Goal: Navigation & Orientation: Find specific page/section

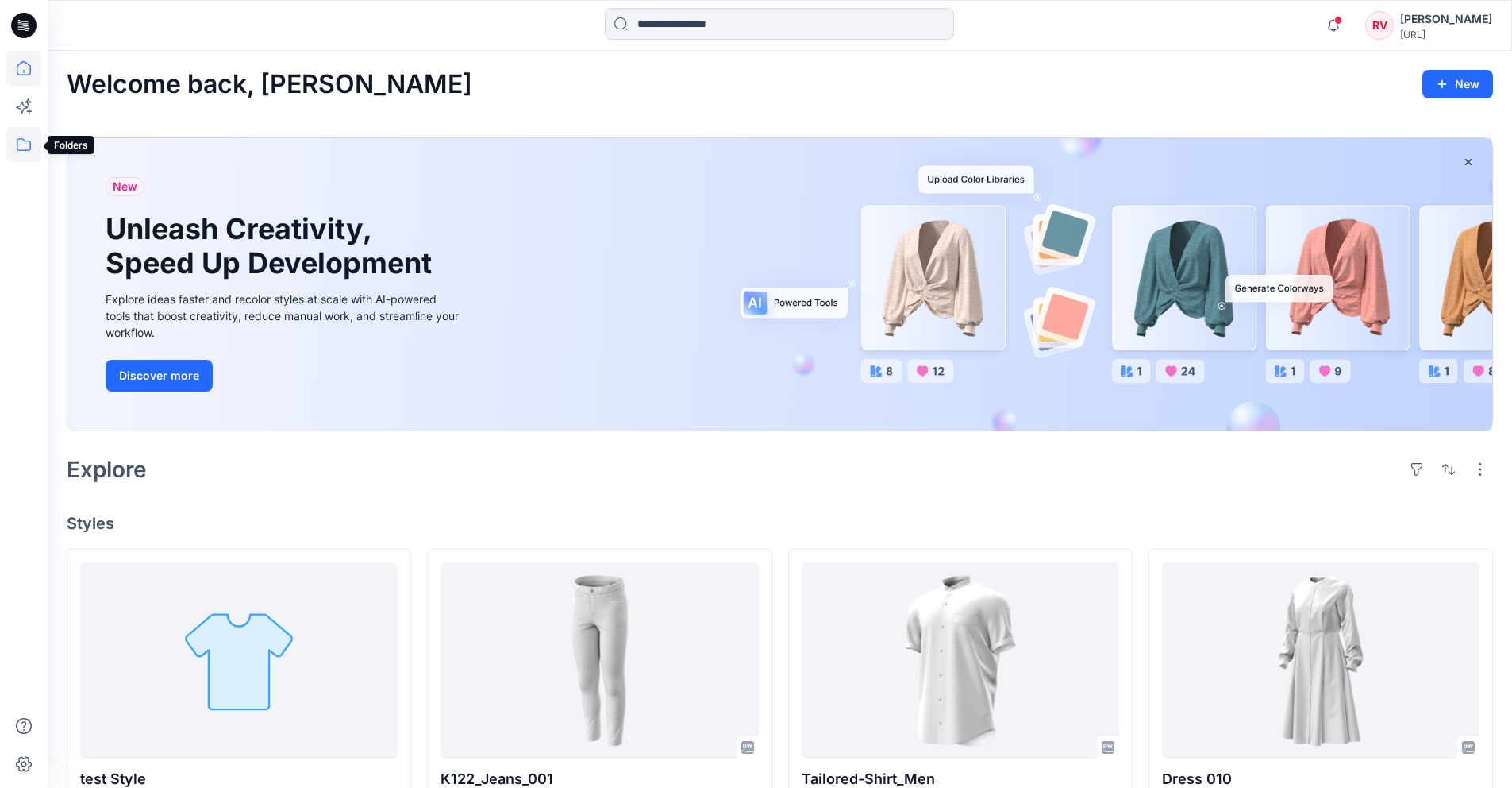
click at [32, 149] on icon at bounding box center [24, 145] width 35 height 35
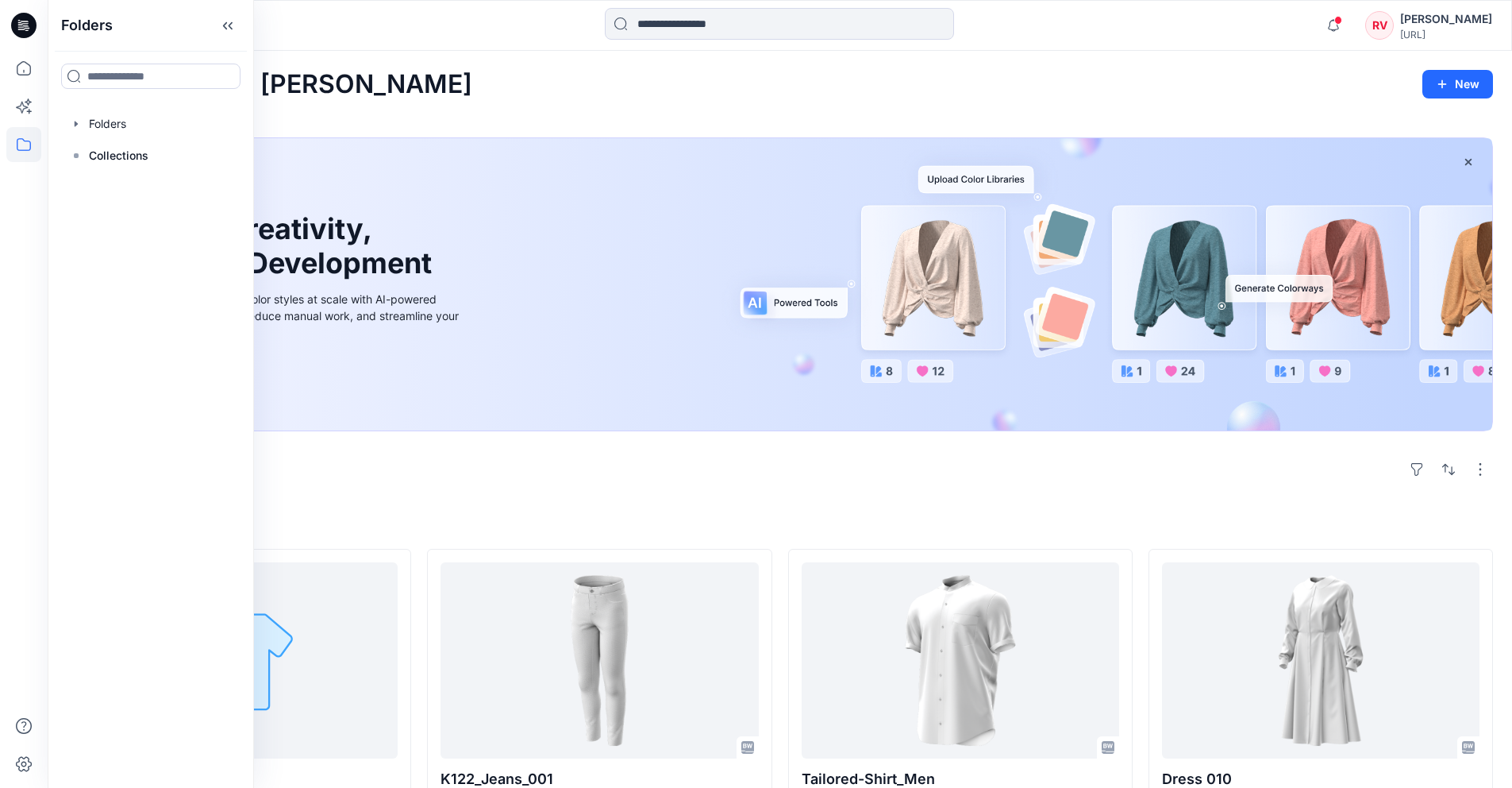
click at [415, 465] on div "Explore" at bounding box center [780, 469] width 1426 height 38
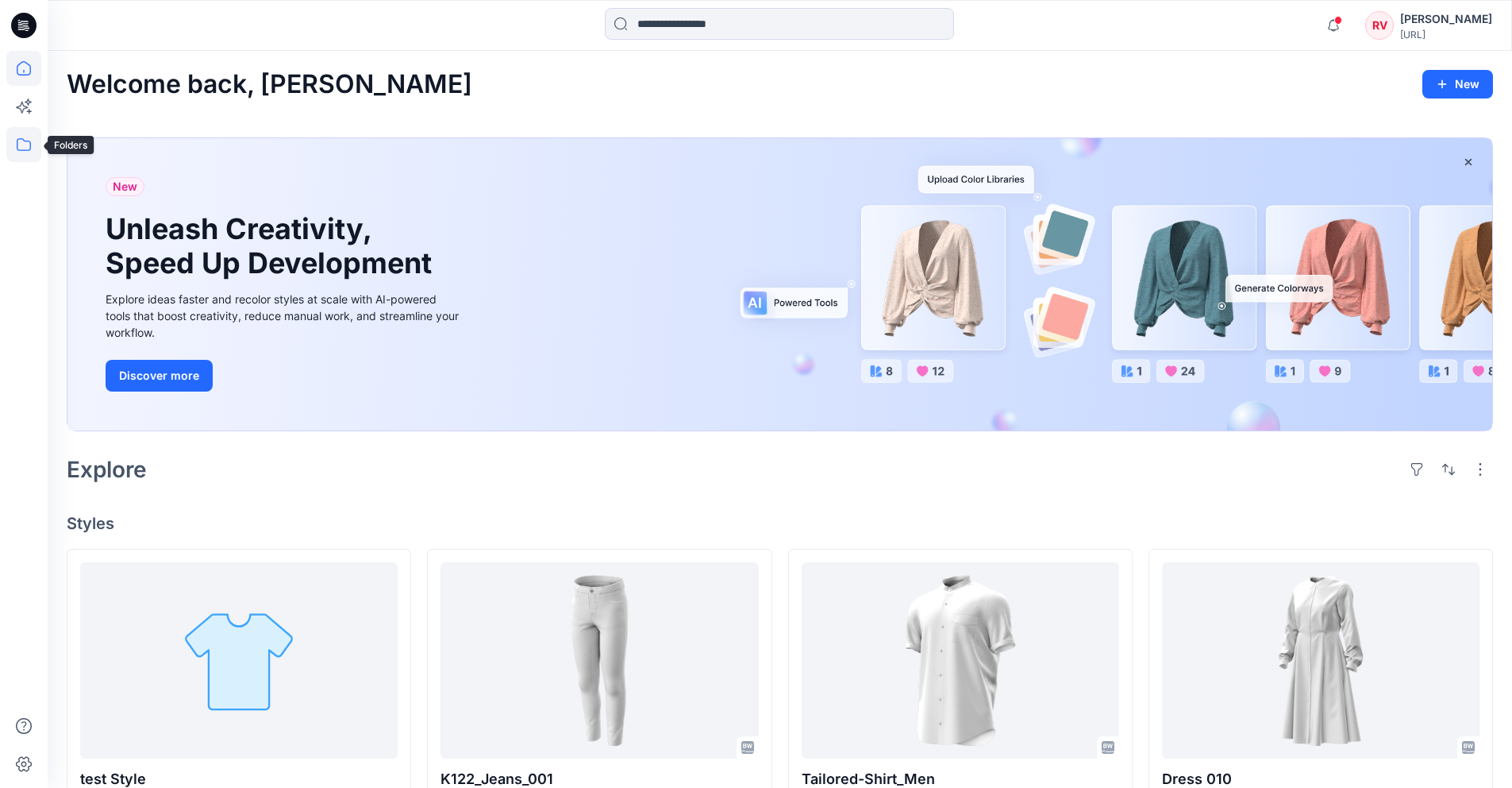
click at [25, 146] on icon at bounding box center [24, 145] width 35 height 35
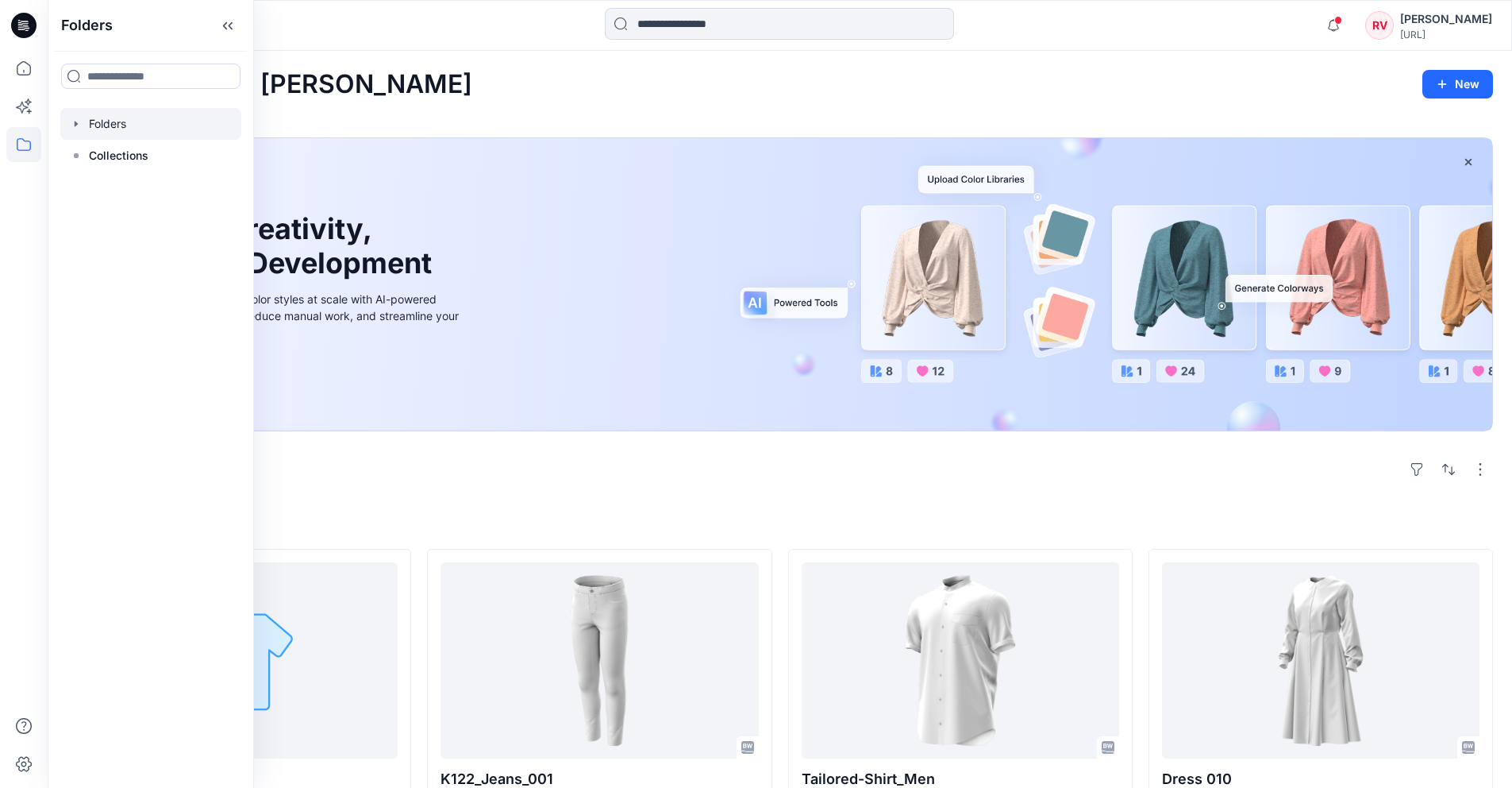
click at [80, 117] on icon "button" at bounding box center [76, 124] width 12 height 12
click at [106, 152] on div at bounding box center [151, 155] width 181 height 32
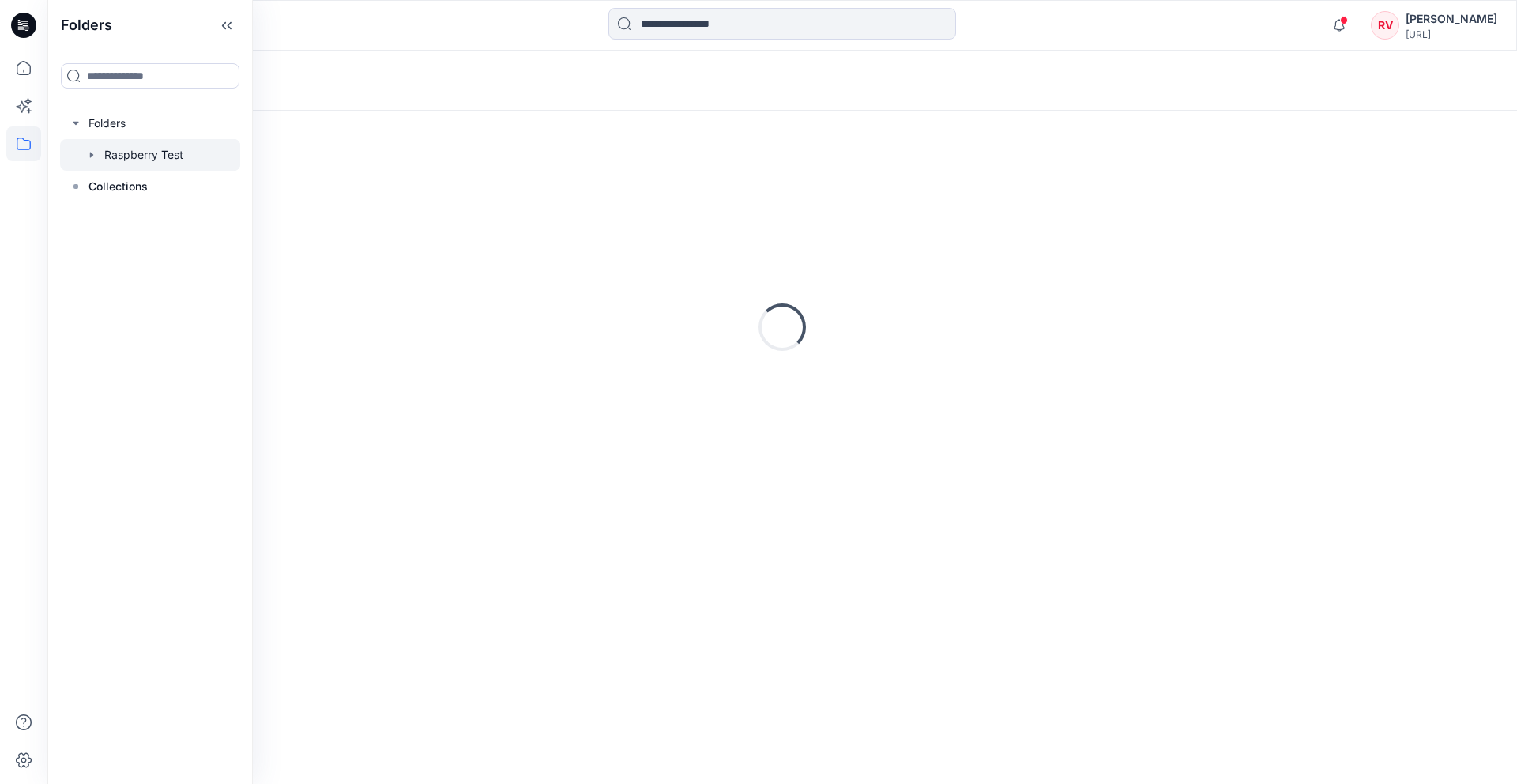
click at [91, 155] on icon "button" at bounding box center [92, 154] width 3 height 5
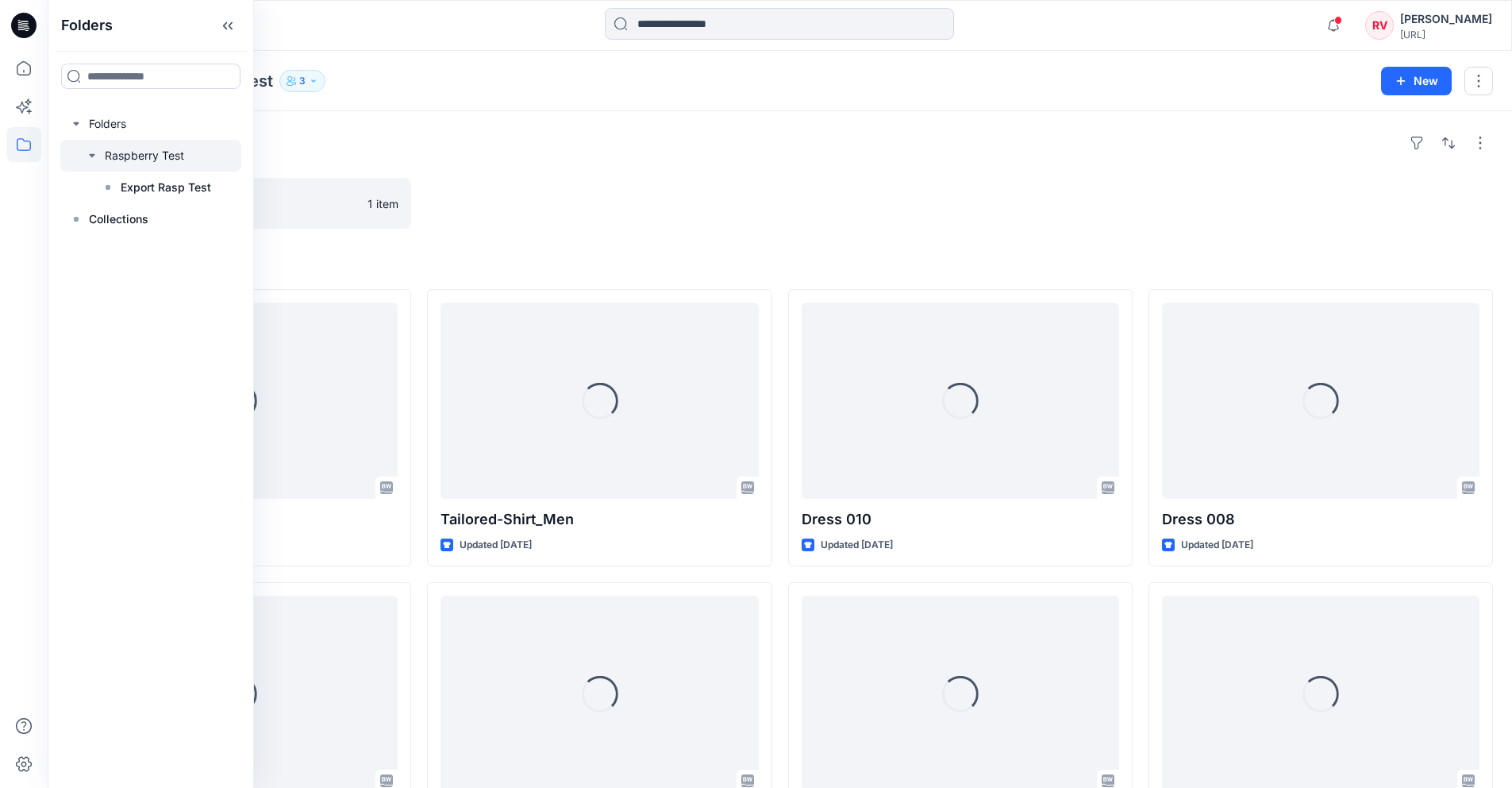
click at [510, 201] on div at bounding box center [598, 203] width 344 height 51
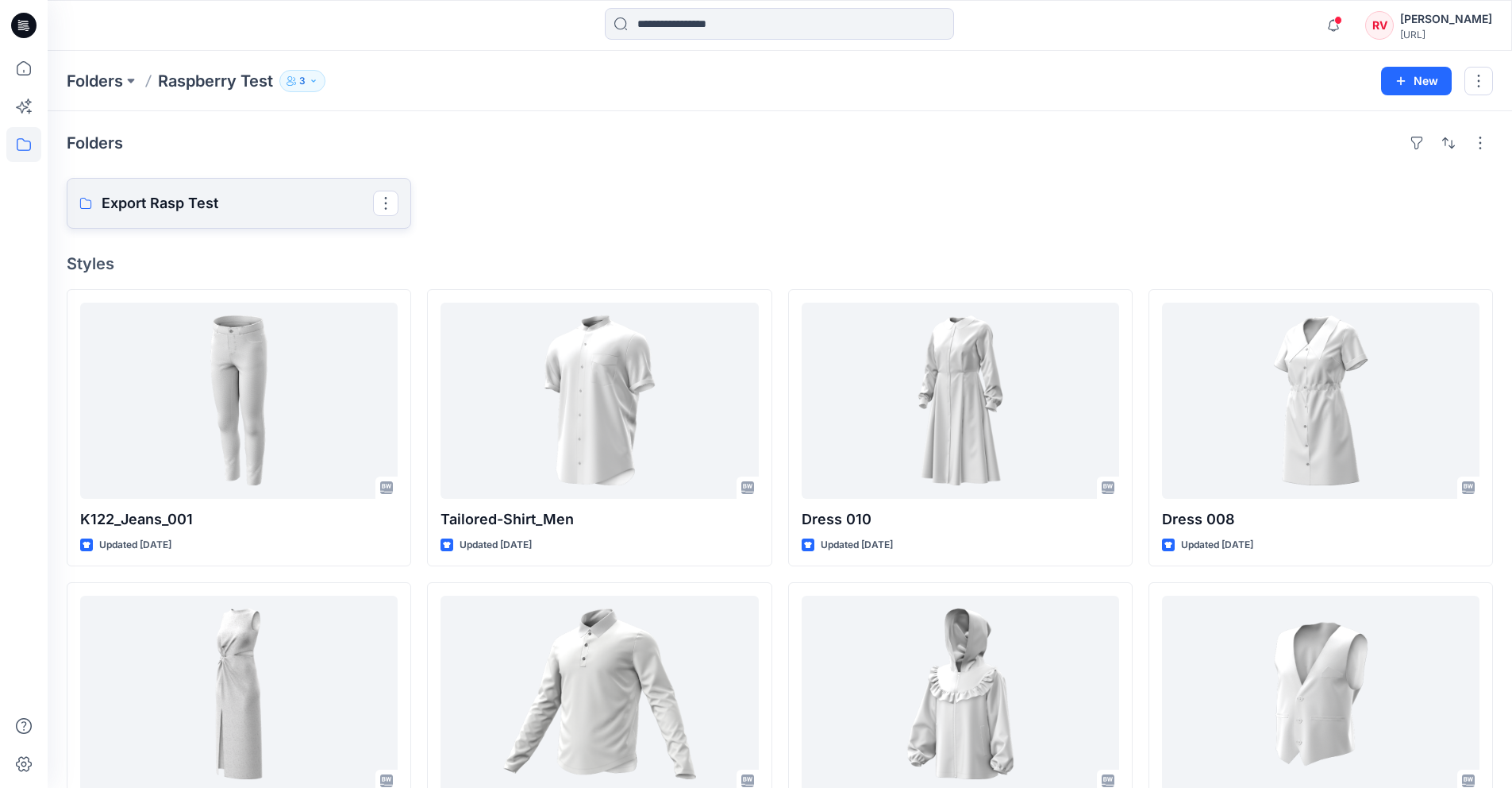
click at [253, 204] on p "Export Rasp Test" at bounding box center [237, 202] width 272 height 22
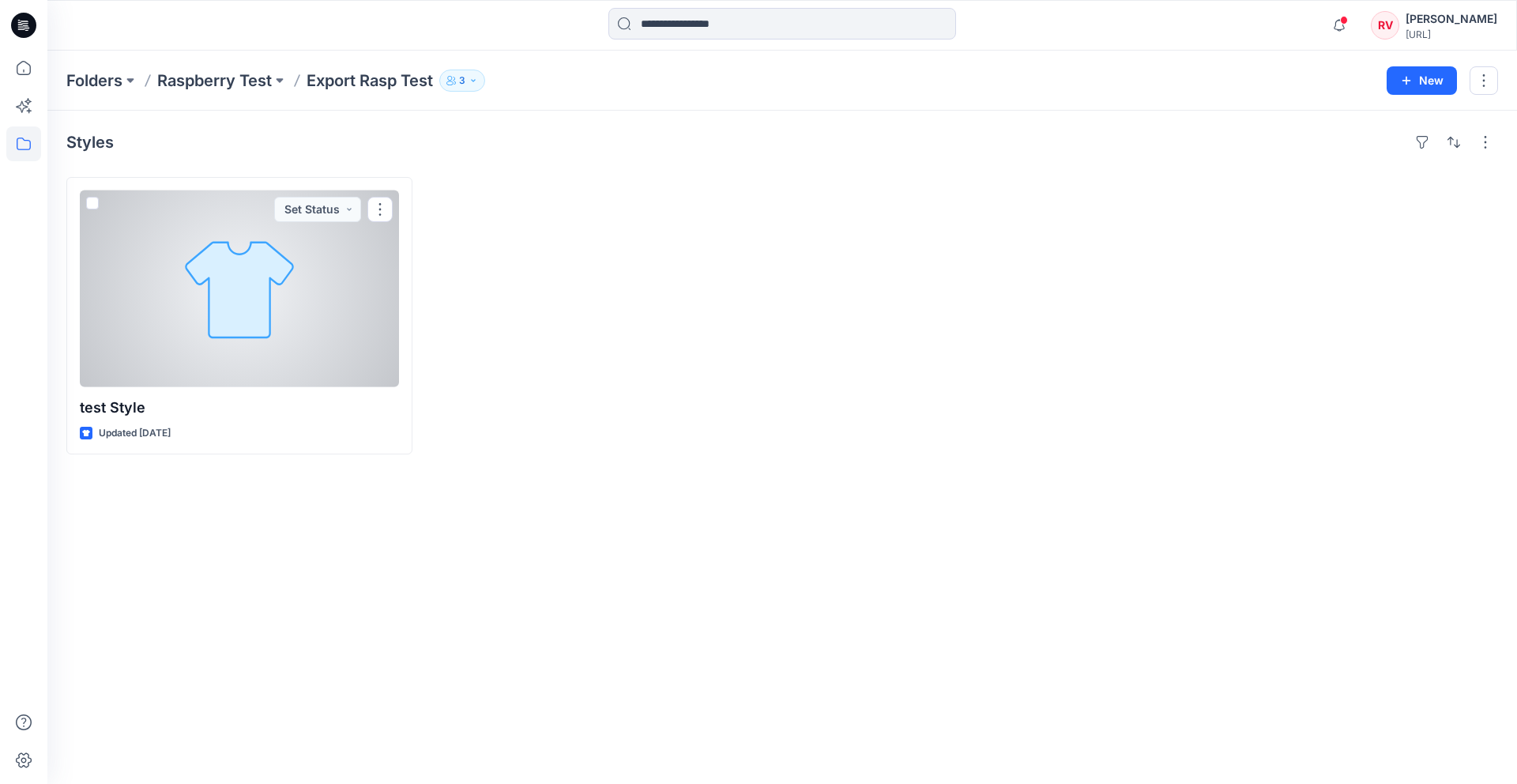
click at [182, 295] on div at bounding box center [239, 289] width 319 height 197
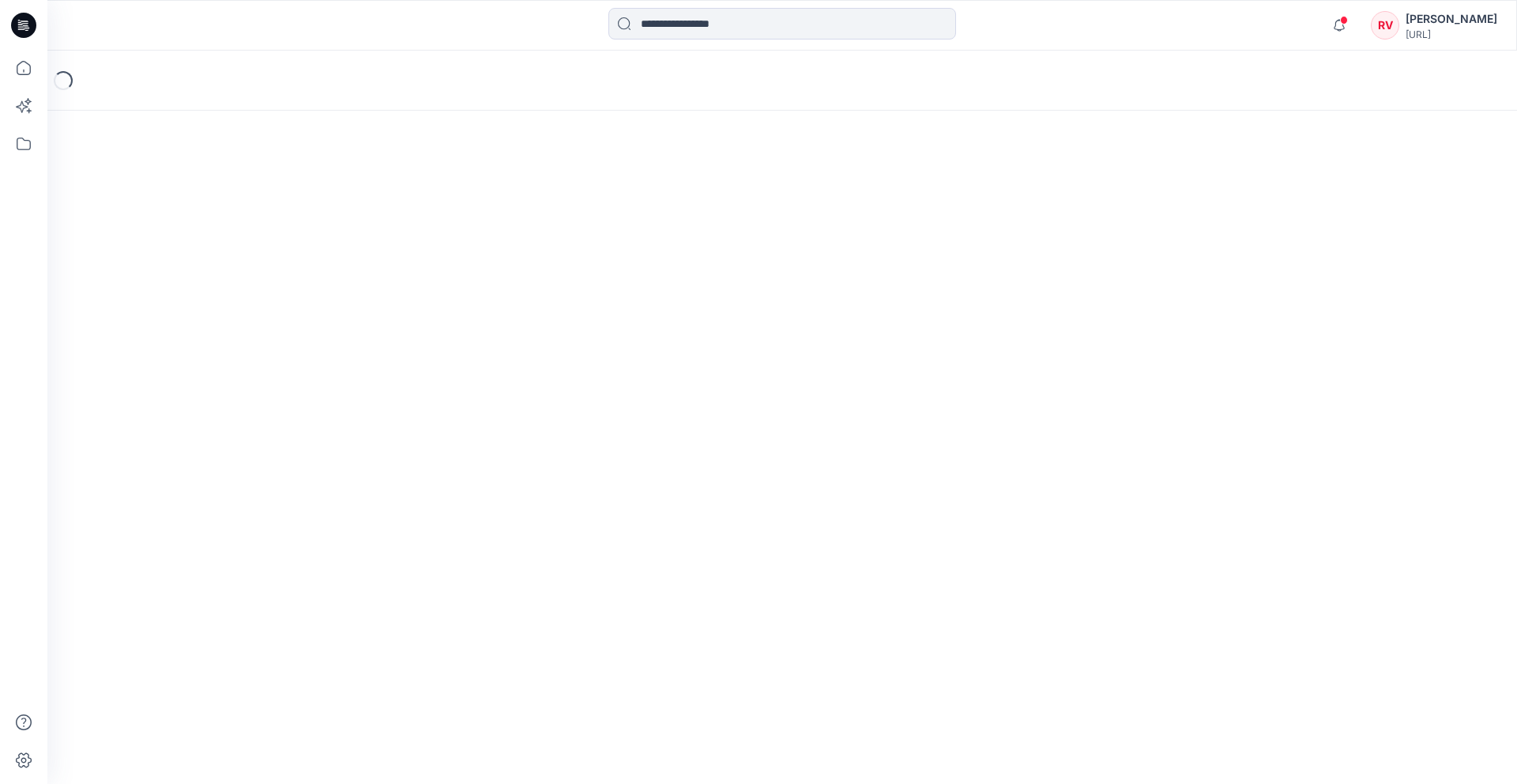
click at [183, 296] on div "Loading..." at bounding box center [782, 417] width 1470 height 733
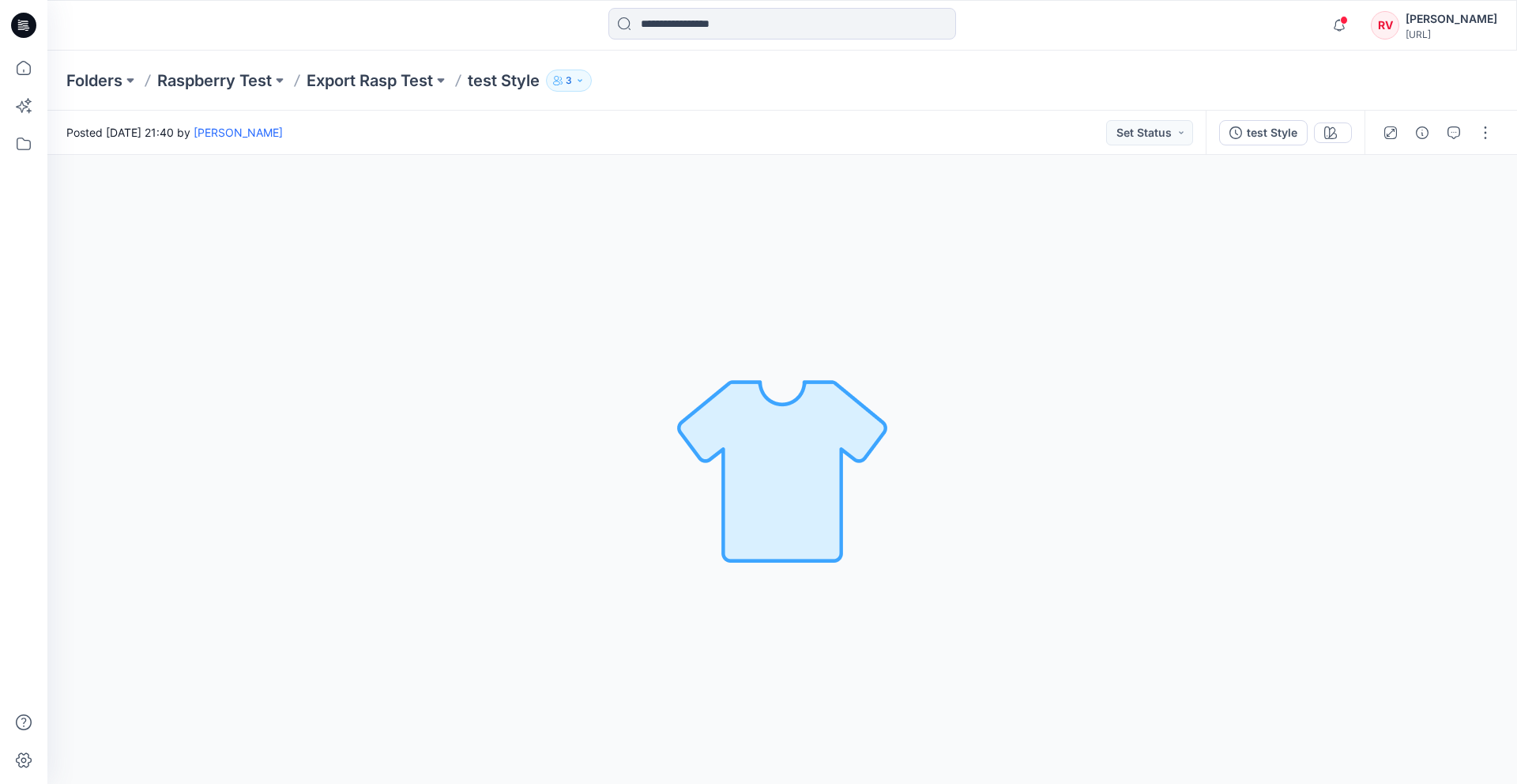
click at [484, 89] on p "test Style" at bounding box center [503, 80] width 72 height 22
